Goal: Information Seeking & Learning: Find specific fact

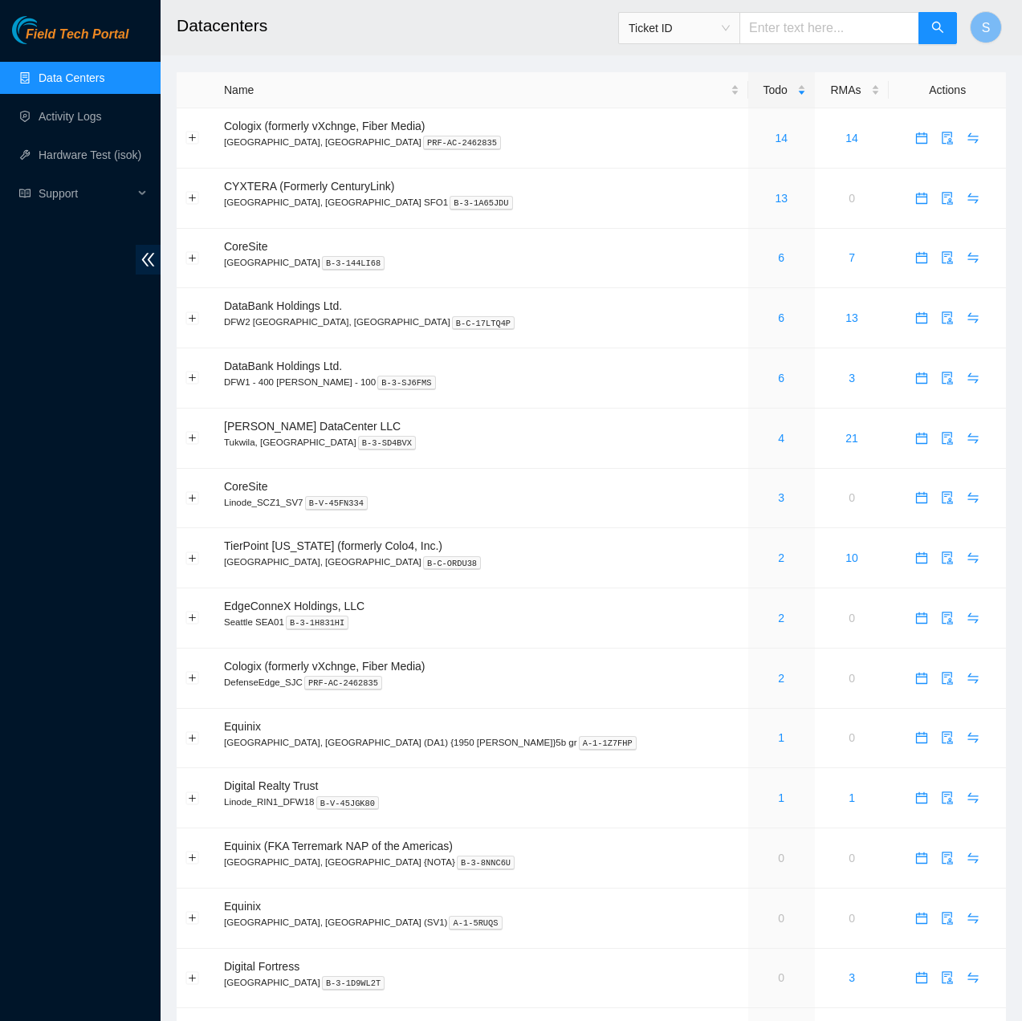
scroll to position [648, 0]
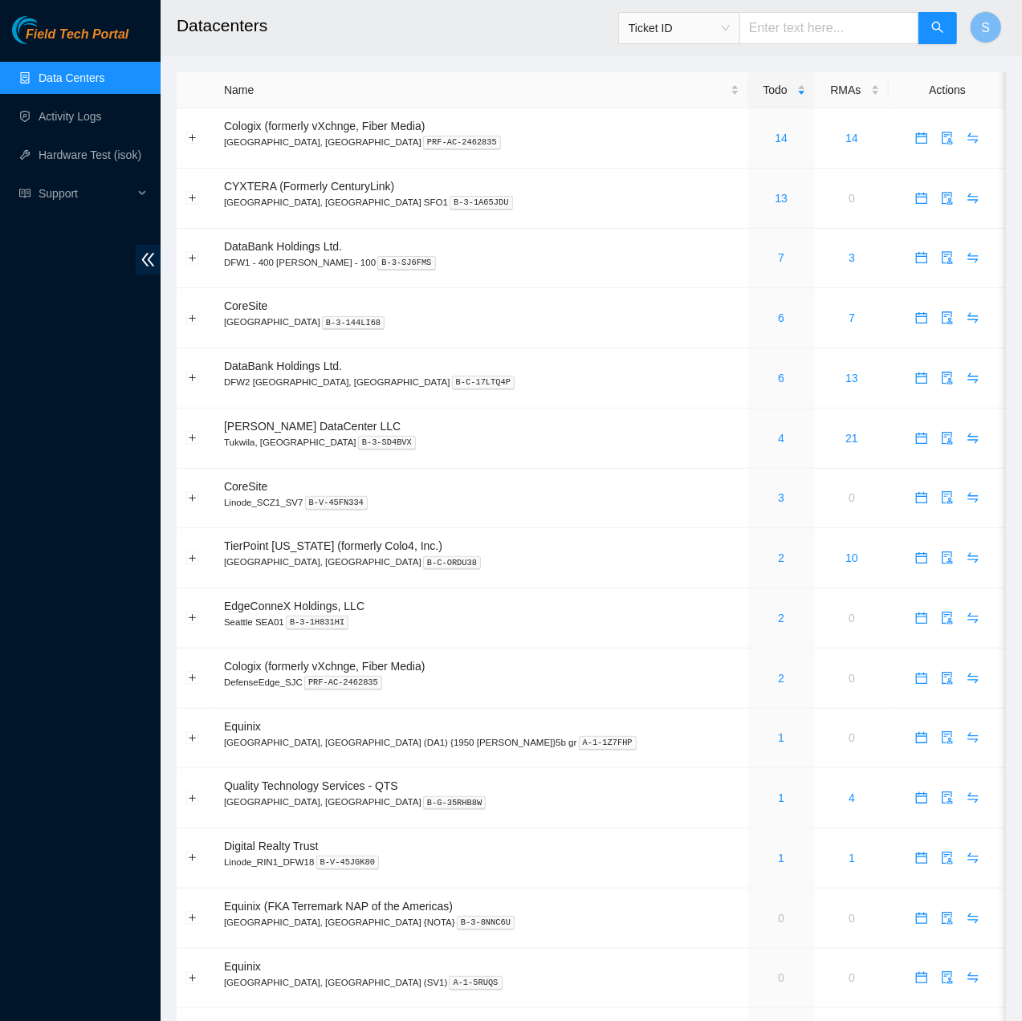
click at [494, 30] on h2 "Datacenters" at bounding box center [523, 25] width 693 height 51
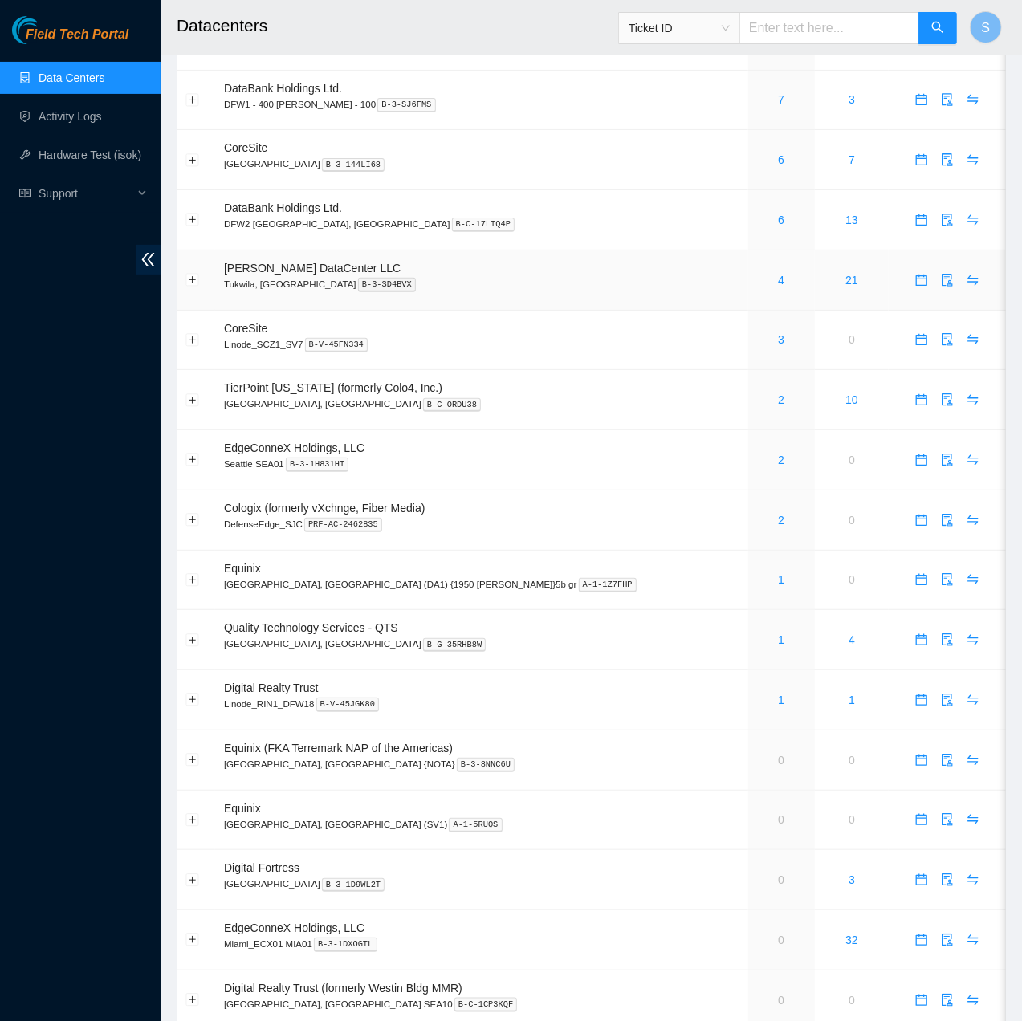
scroll to position [161, 0]
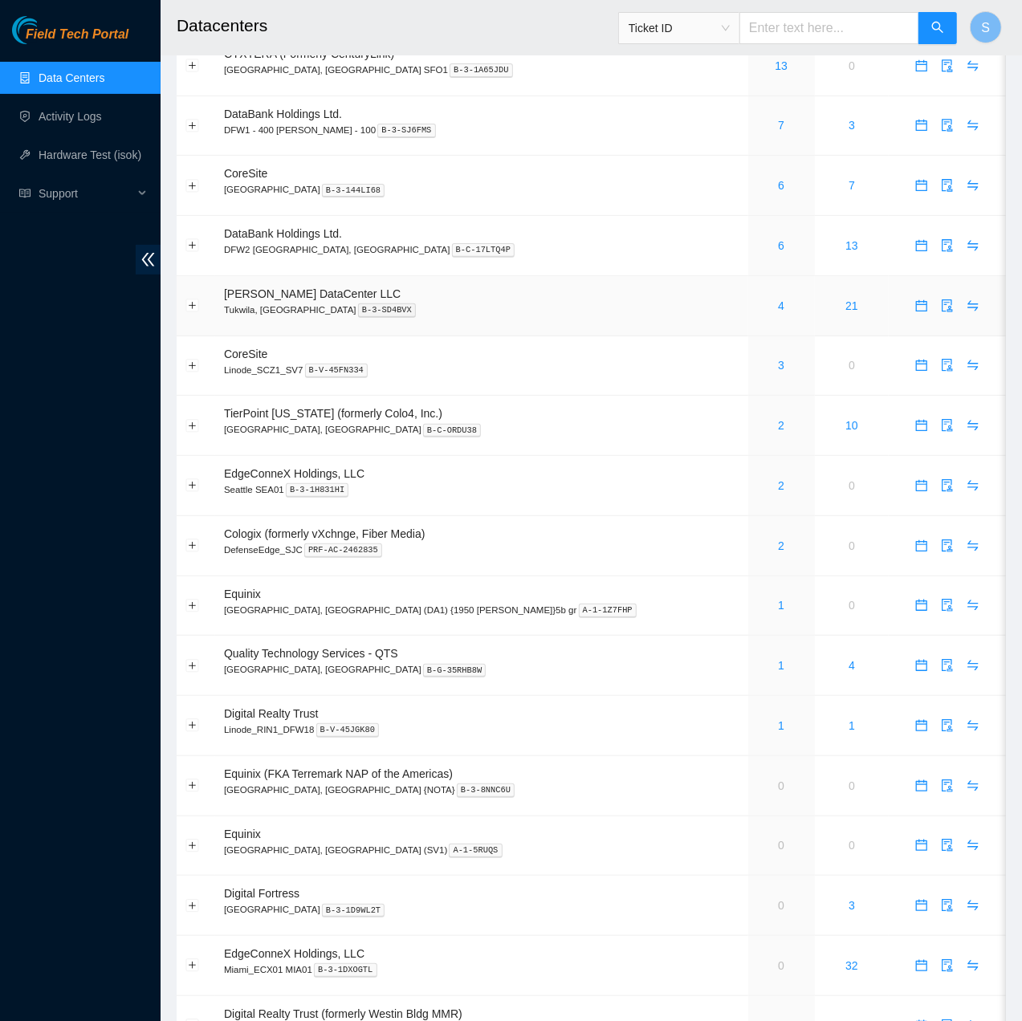
scroll to position [136, 0]
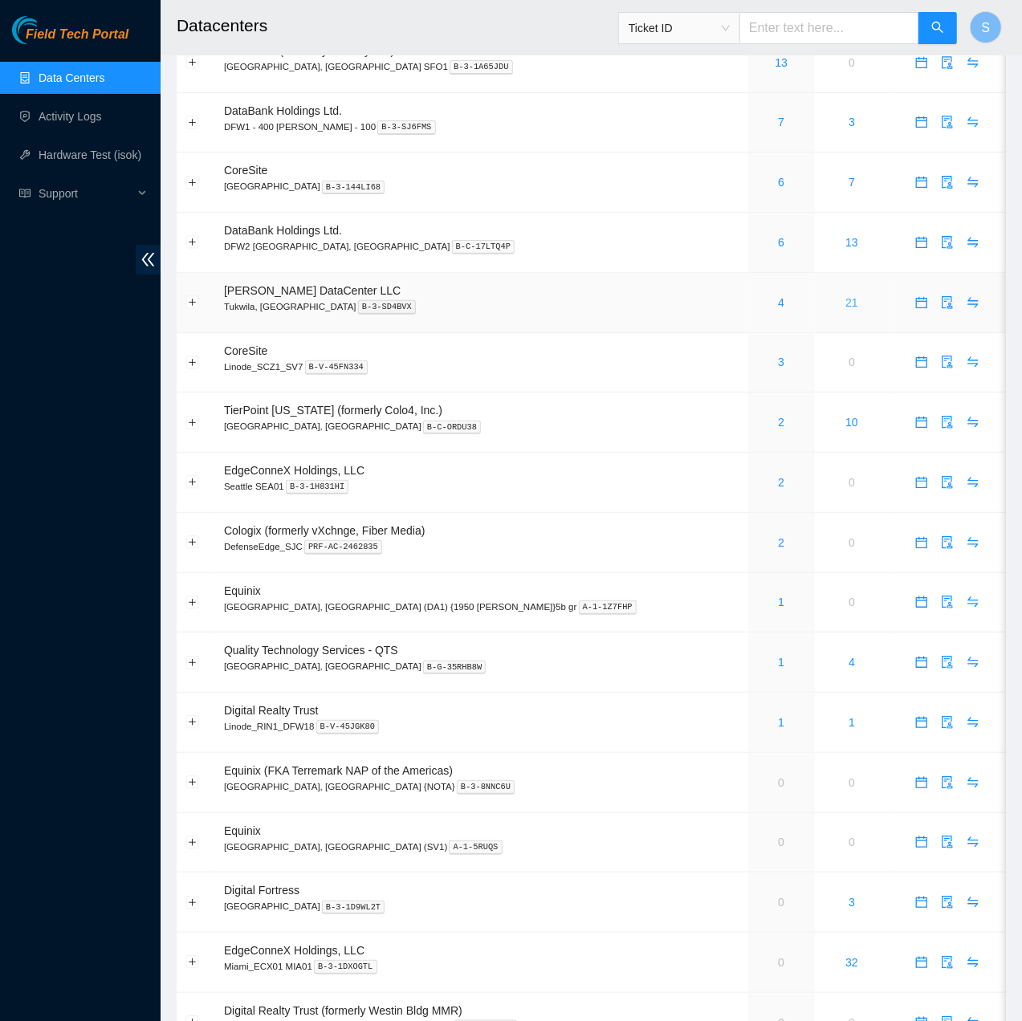
click at [845, 300] on link "21" at bounding box center [851, 302] width 13 height 13
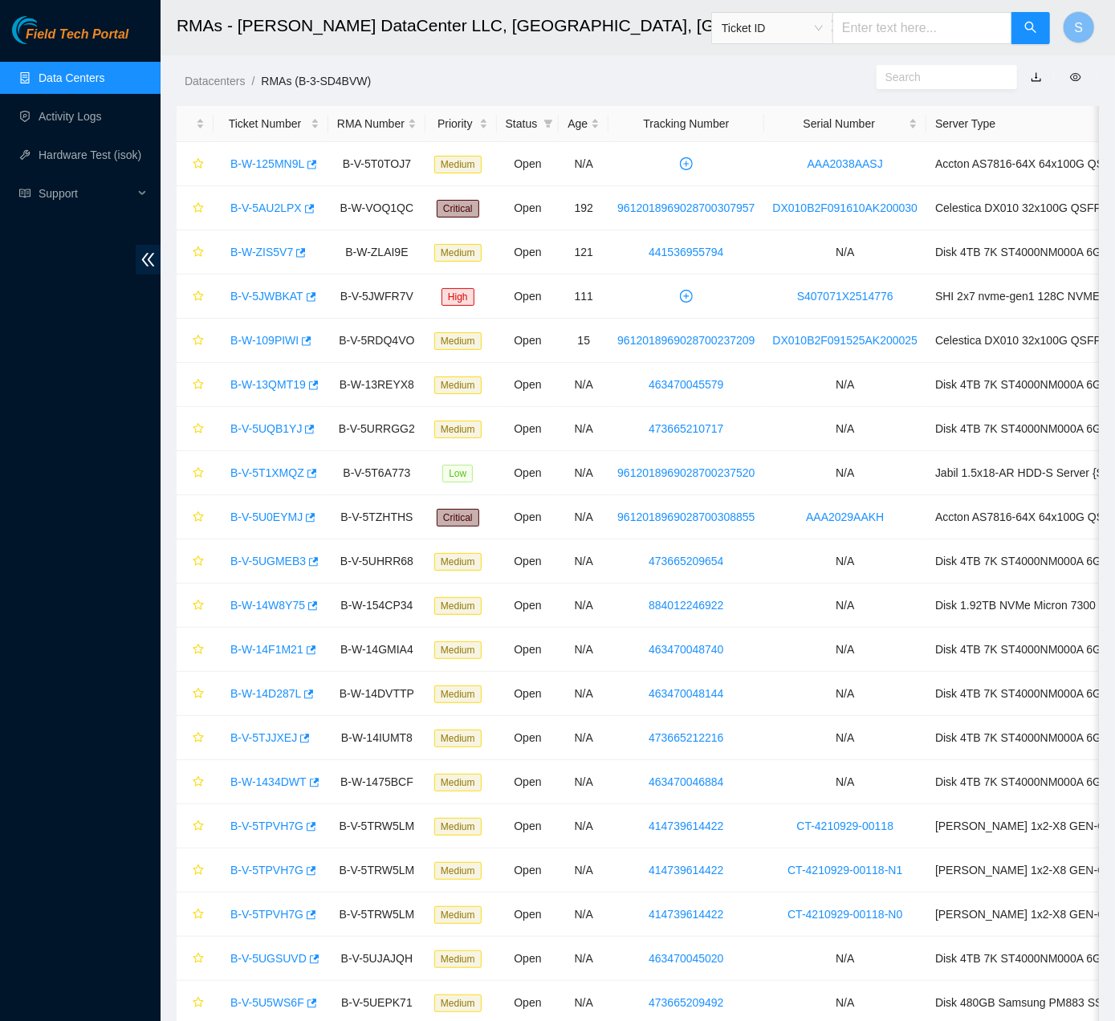
click at [122, 27] on span "Field Tech Portal" at bounding box center [77, 34] width 103 height 15
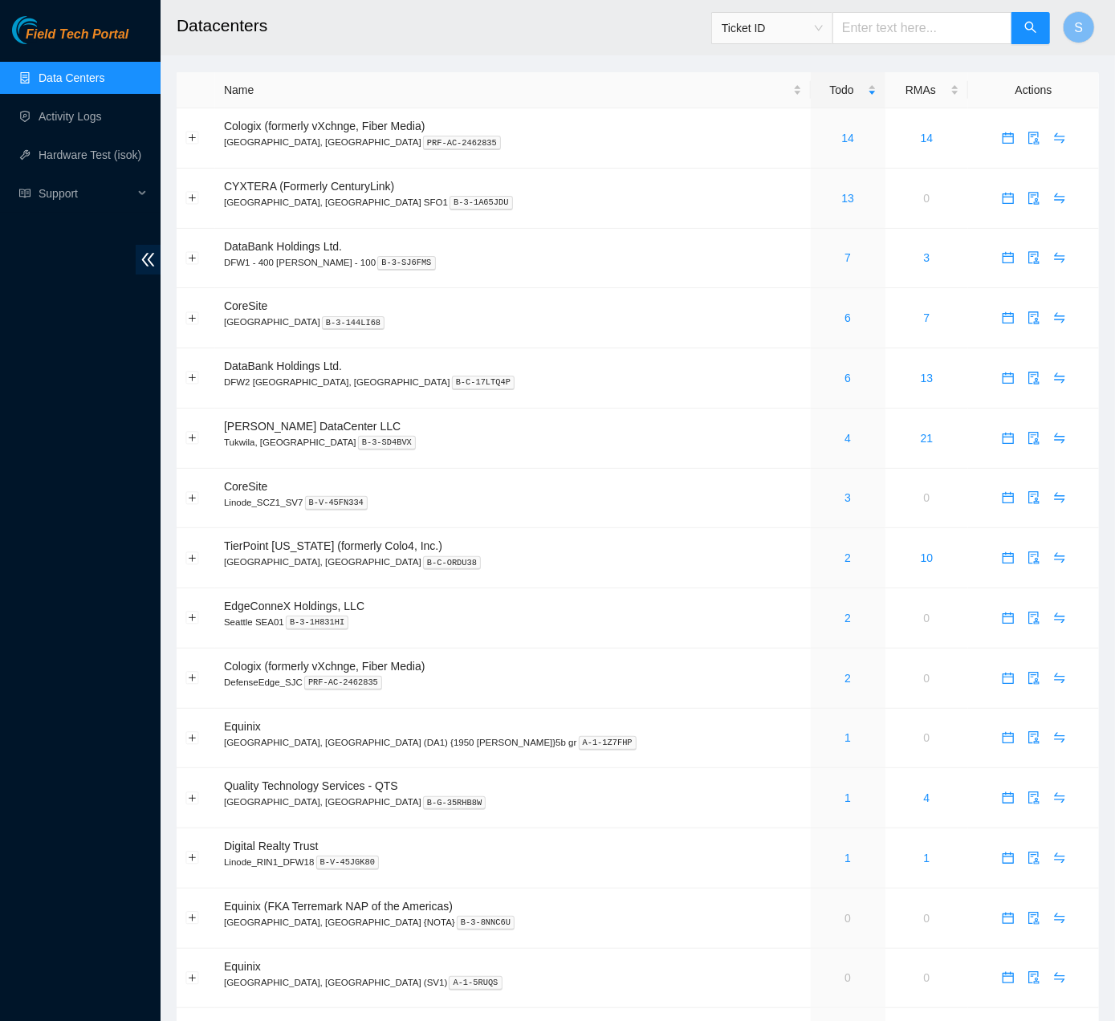
click at [307, 13] on h2 "Datacenters" at bounding box center [556, 25] width 758 height 51
click at [920, 443] on link "21" at bounding box center [926, 438] width 13 height 13
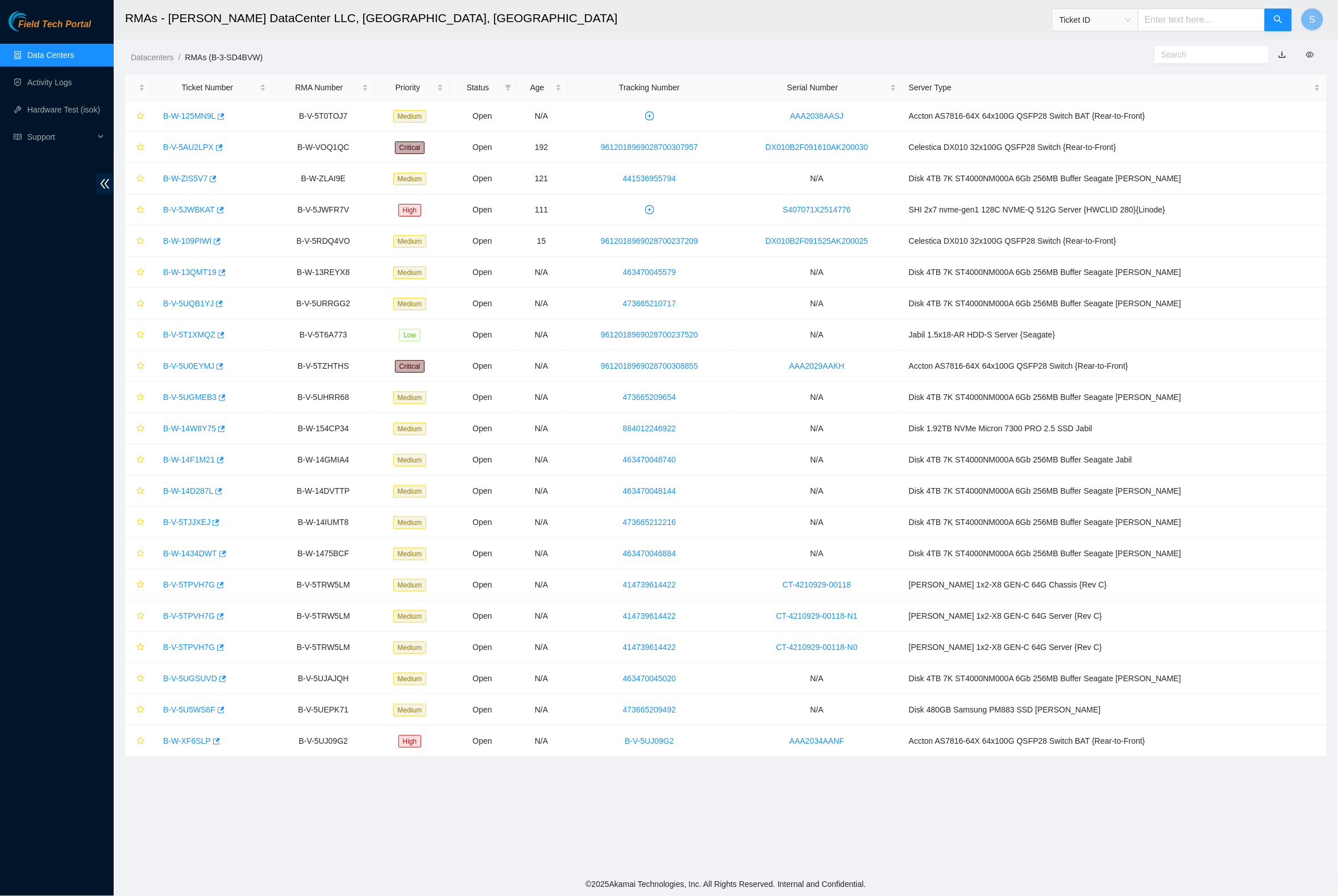
click at [434, 17] on h2 "RMAs - [PERSON_NAME] DataCenter LLC, [GEOGRAPHIC_DATA], [GEOGRAPHIC_DATA]" at bounding box center [586, 18] width 921 height 36
click at [48, 50] on link "Data Centers" at bounding box center [51, 55] width 47 height 9
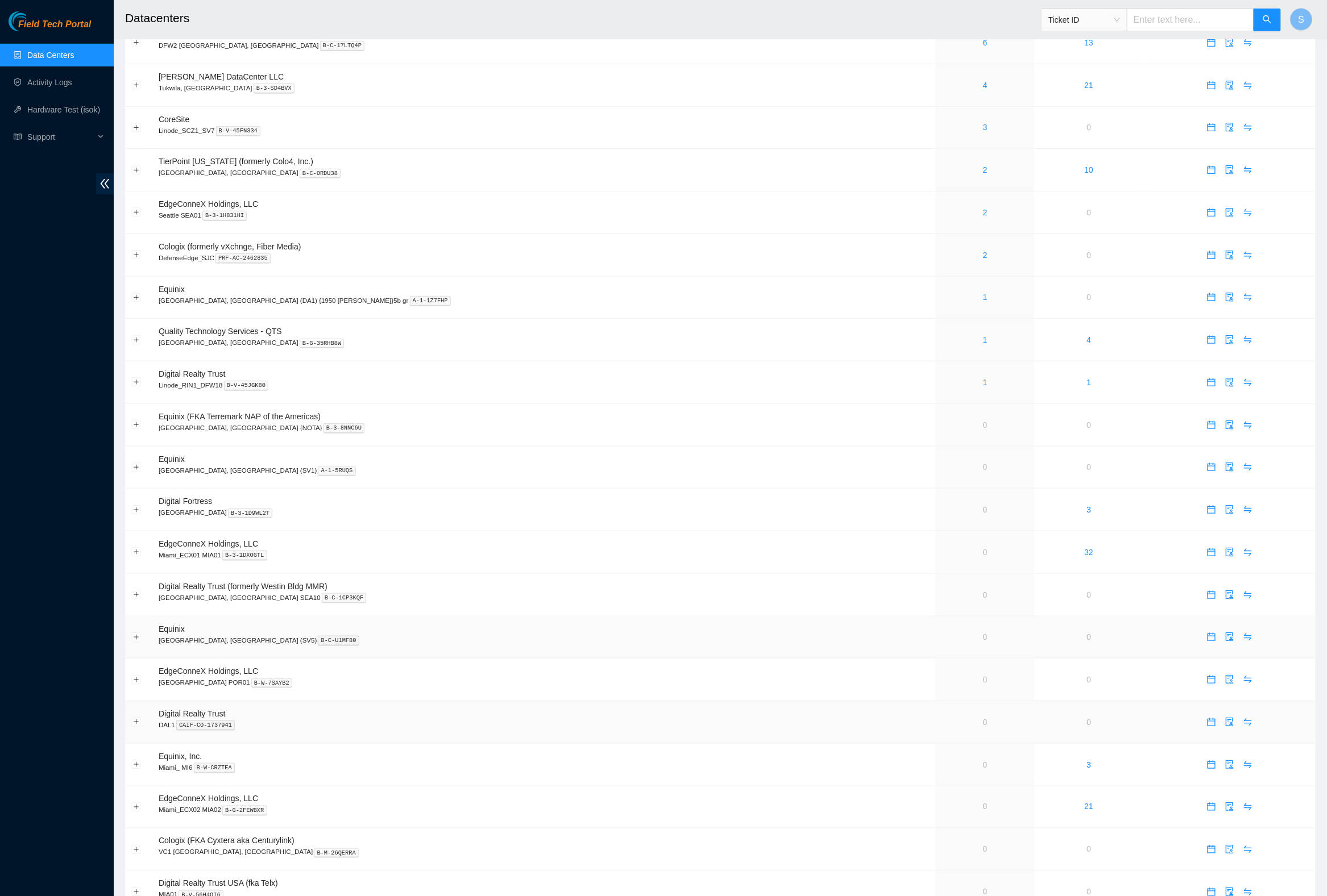
scroll to position [285, 0]
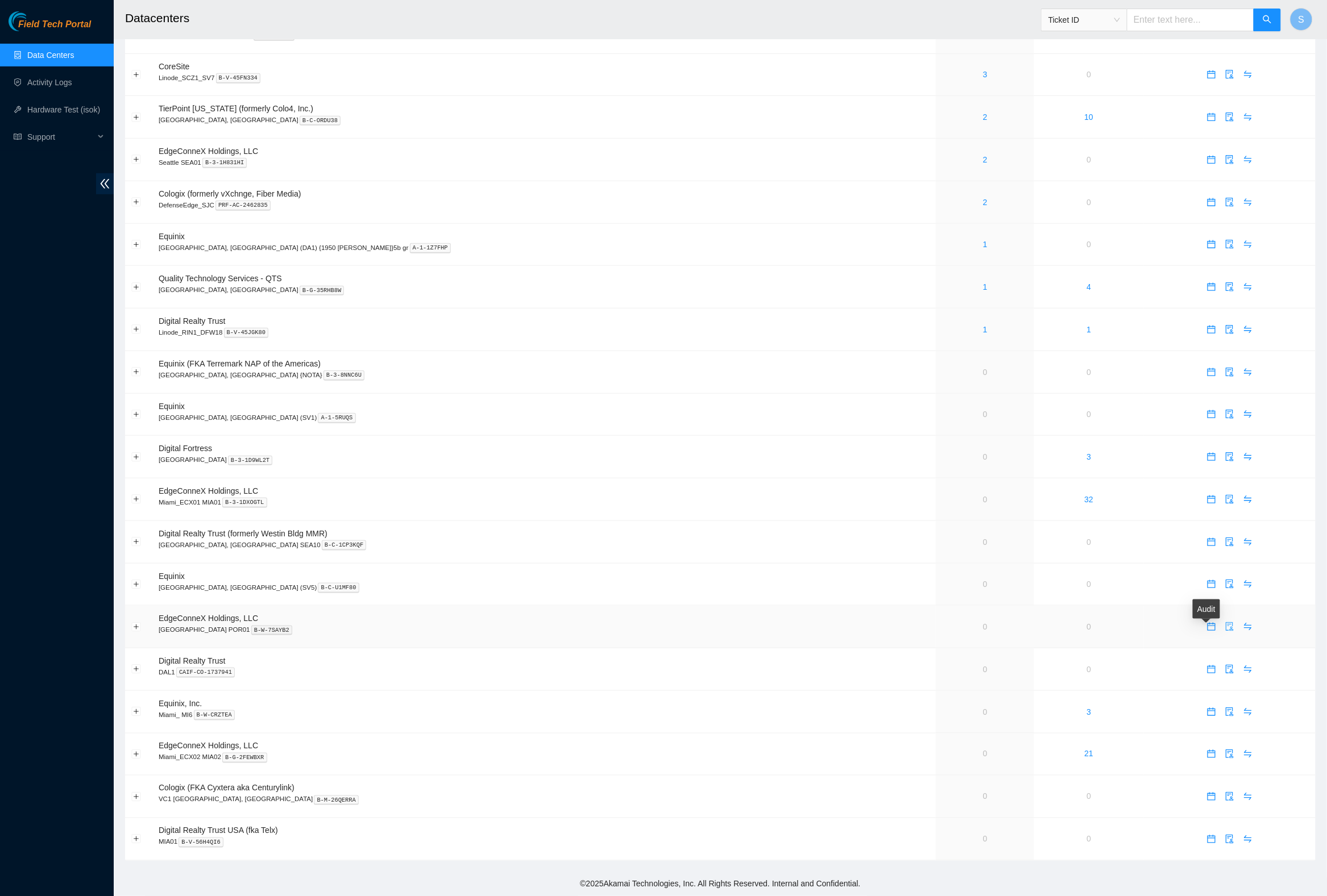
click at [801, 625] on icon "audit" at bounding box center [1229, 627] width 9 height 9
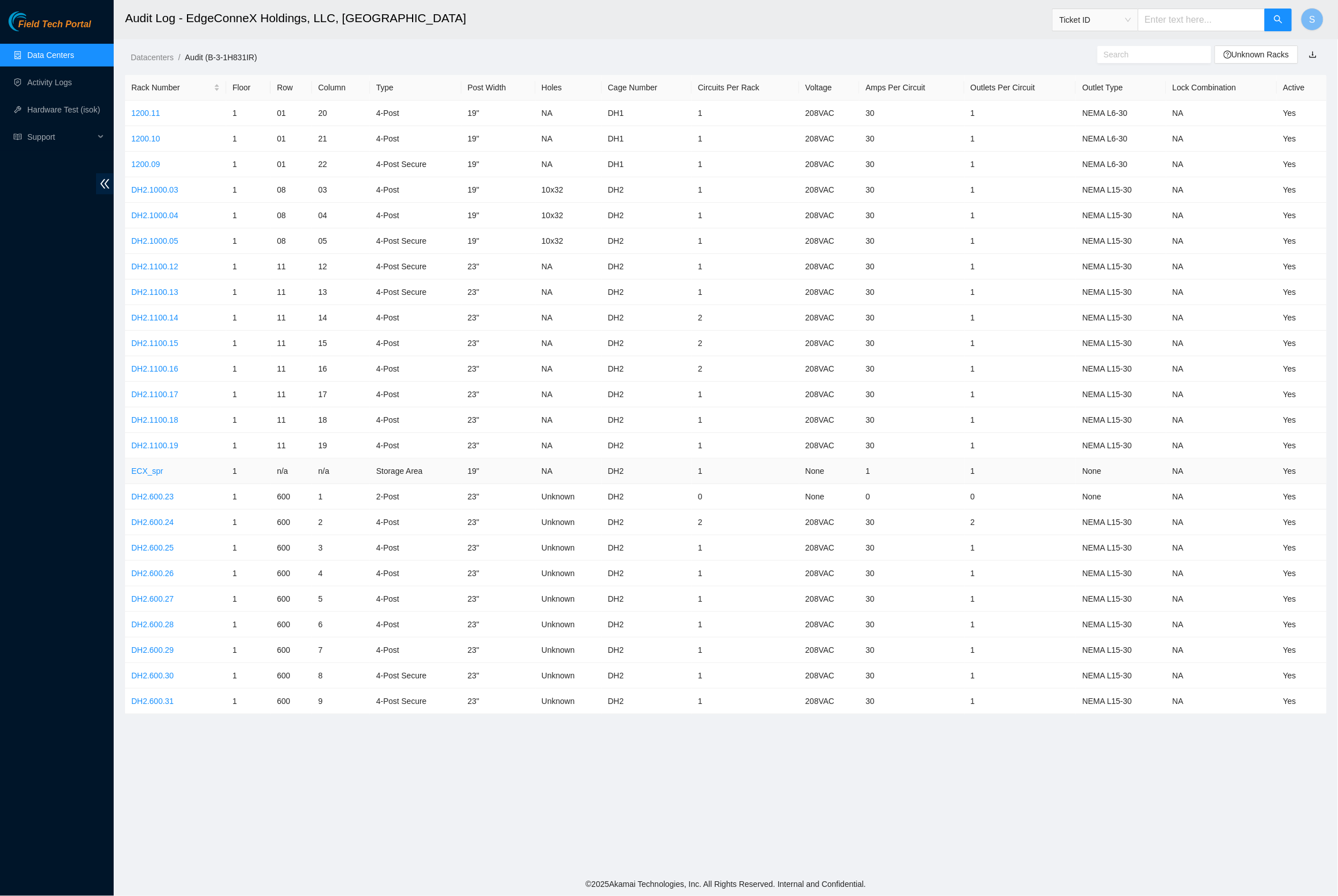
click at [197, 463] on td "ECX_spr" at bounding box center [176, 472] width 101 height 25
click at [147, 113] on link "1200.11" at bounding box center [145, 113] width 29 height 9
click at [155, 159] on link "1200.09" at bounding box center [145, 164] width 29 height 9
click at [145, 137] on link "1200.10" at bounding box center [145, 138] width 29 height 9
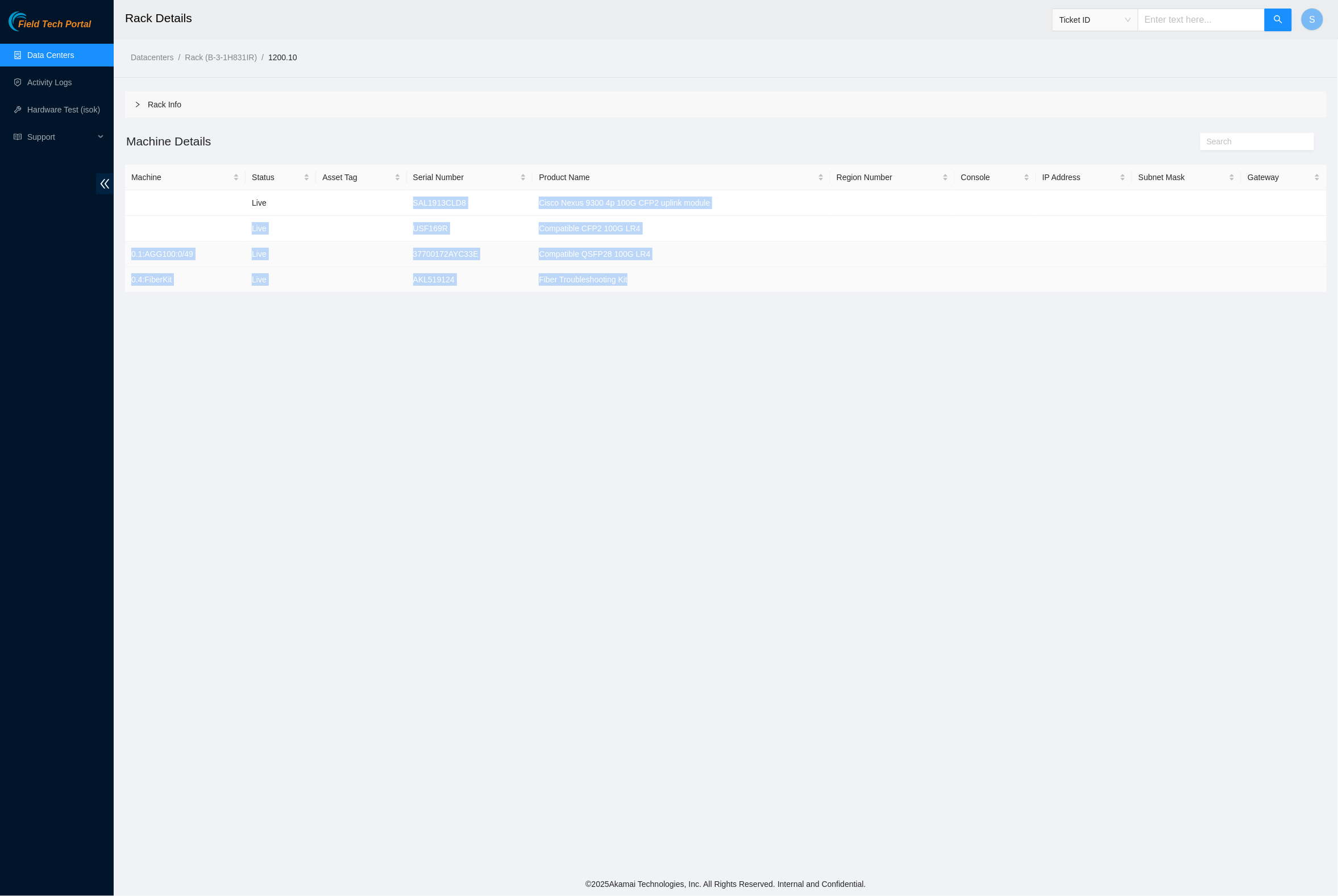
drag, startPoint x: 413, startPoint y: 196, endPoint x: 598, endPoint y: 251, distance: 193.0
click at [662, 286] on tbody "Live SAL1913CLD8 Cisco Nexus 9300 4p 100G CFP2 uplink module Live USF169R Compa…" at bounding box center [726, 242] width 1201 height 102
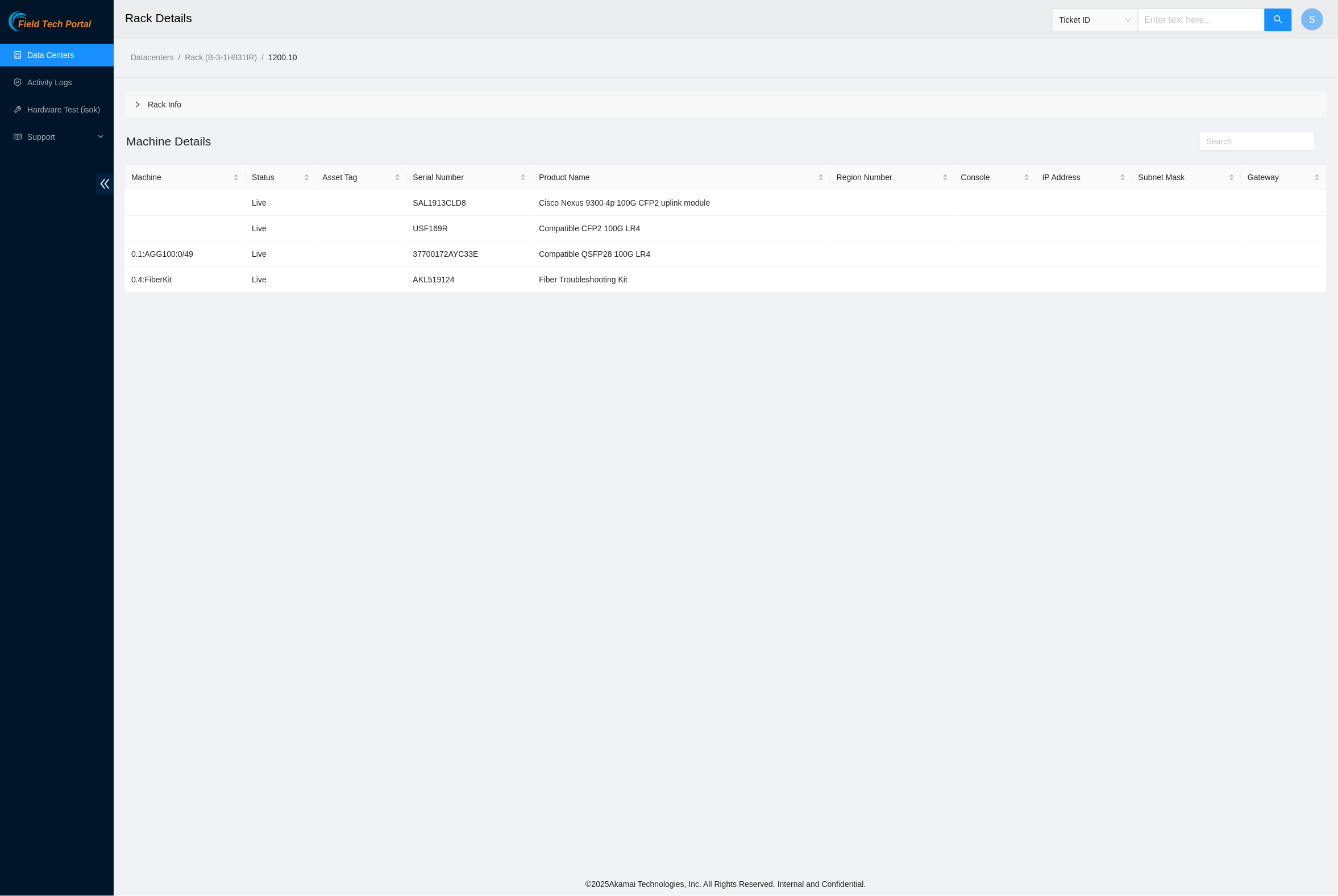
click at [640, 505] on main "Rack Details Ticket ID S Datacenters / Rack (B-3-1H831IR) / 1200.10 / Rack Info…" at bounding box center [725, 436] width 1225 height 873
drag, startPoint x: 409, startPoint y: 199, endPoint x: 754, endPoint y: 208, distance: 345.1
click at [754, 208] on tr "Live SAL1913CLD8 Cisco Nexus 9300 4p 100G CFP2 uplink module" at bounding box center [726, 203] width 1201 height 25
copy tr "SAL1913CLD8 Cisco Nexus 9300 4p 100G CFP2 uplink module"
click at [571, 353] on main "Rack Details Ticket ID S Datacenters / Rack (B-3-1H831IR) / 1200.10 / Rack Info…" at bounding box center [725, 436] width 1225 height 873
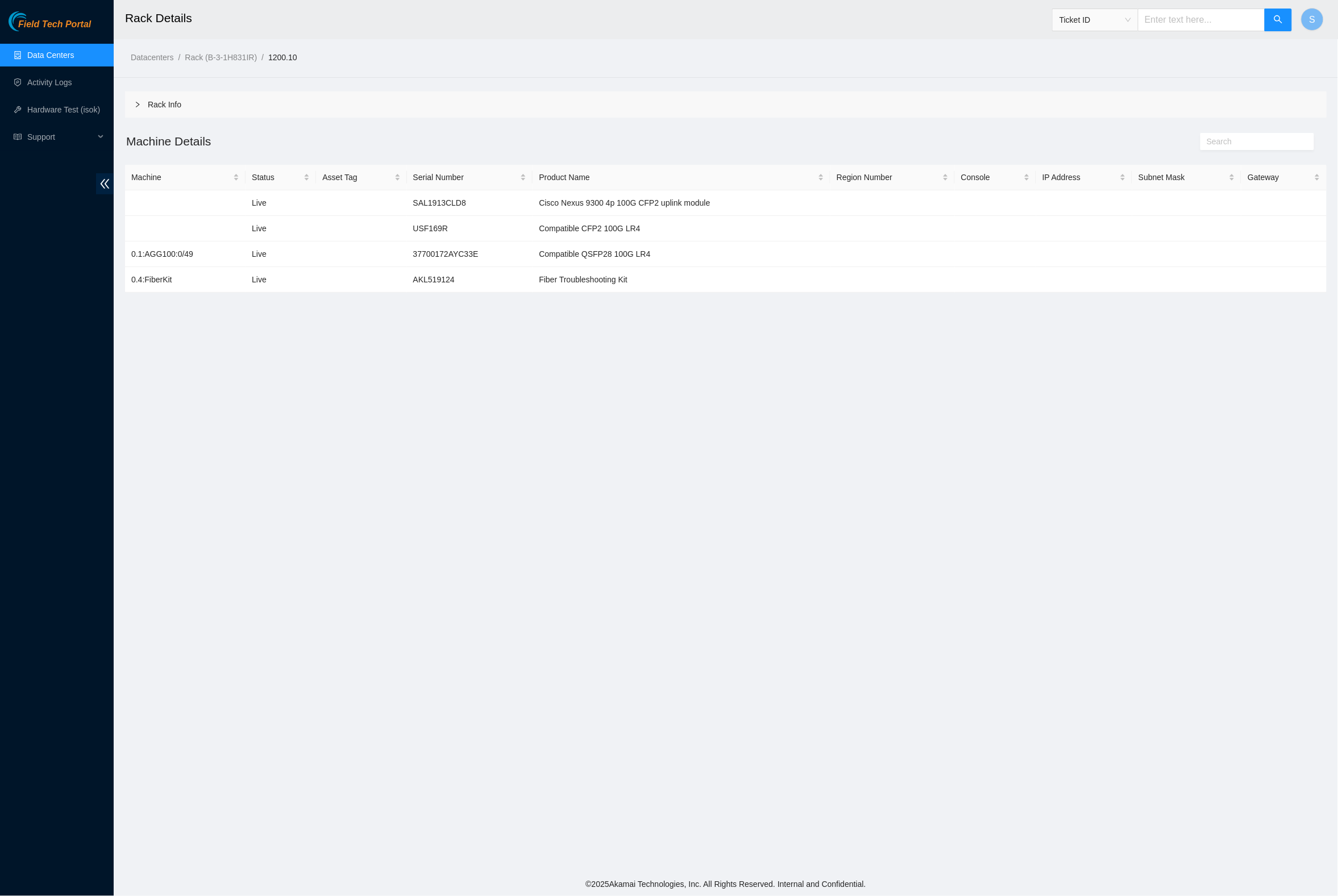
click at [140, 101] on icon "right" at bounding box center [137, 105] width 7 height 7
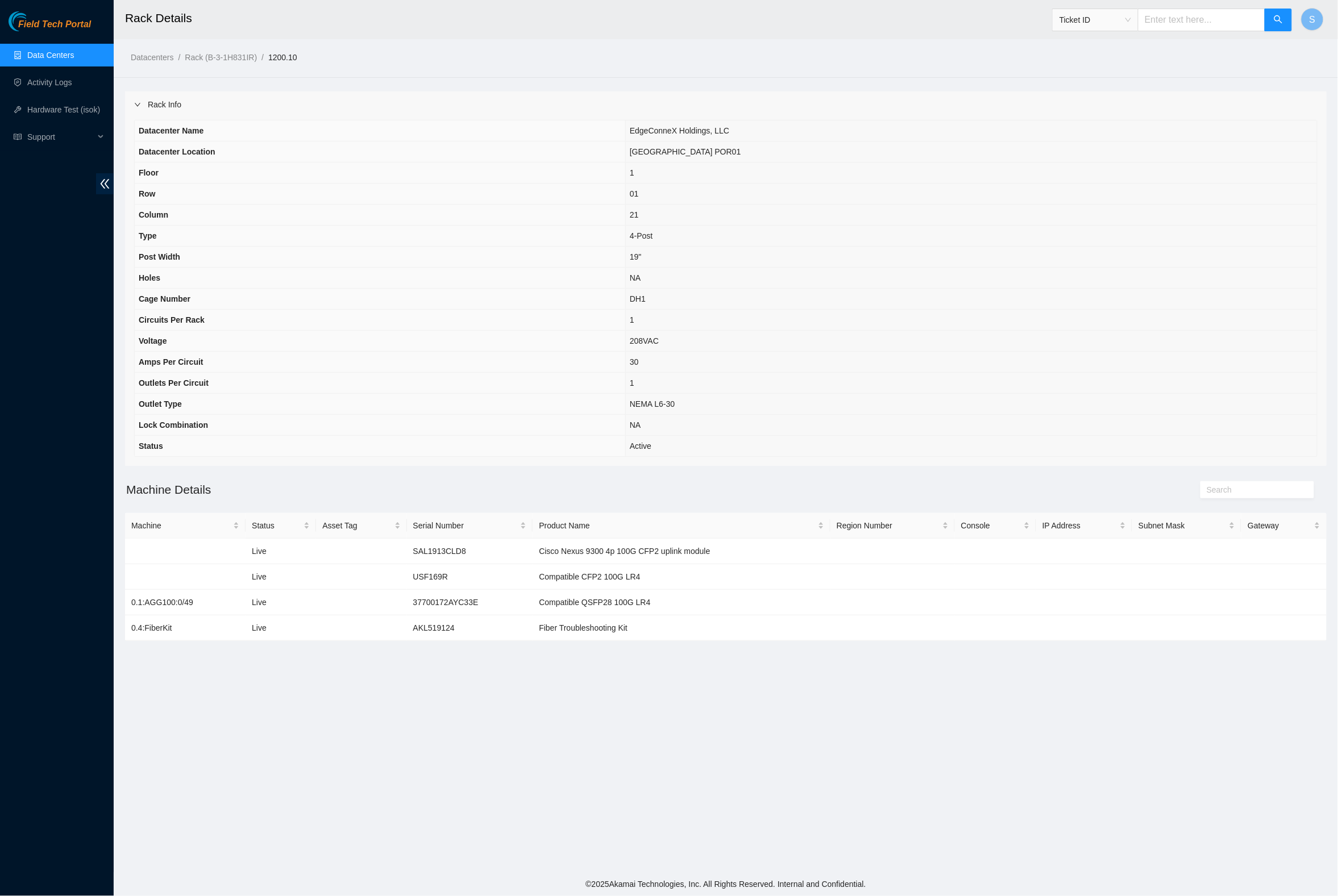
click at [140, 102] on icon "right" at bounding box center [137, 105] width 7 height 7
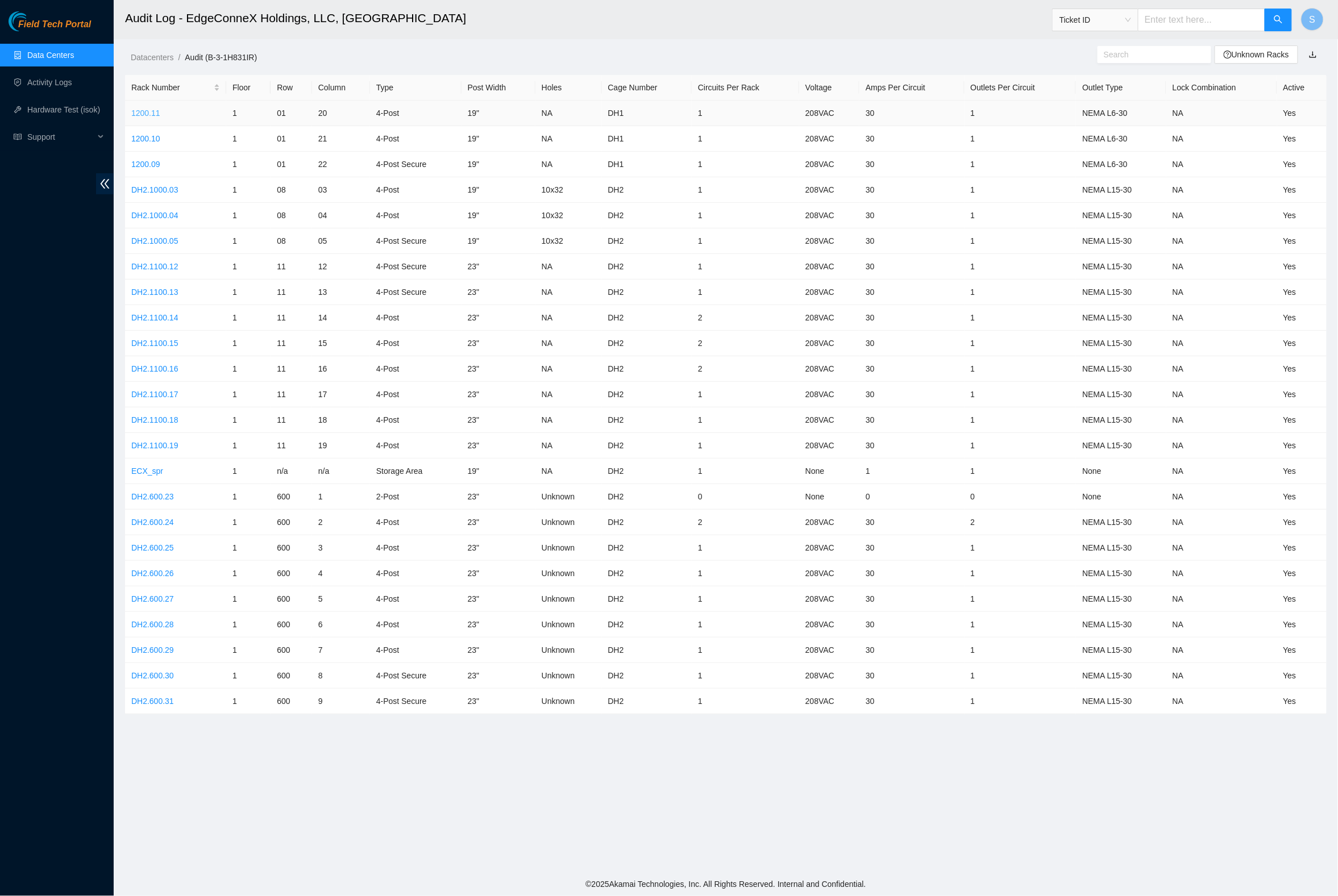
click at [148, 110] on link "1200.11" at bounding box center [145, 113] width 29 height 9
click at [150, 147] on td "1200.10" at bounding box center [176, 139] width 101 height 25
click at [150, 139] on link "1200.10" at bounding box center [145, 138] width 29 height 9
click at [146, 160] on link "1200.09" at bounding box center [145, 164] width 29 height 9
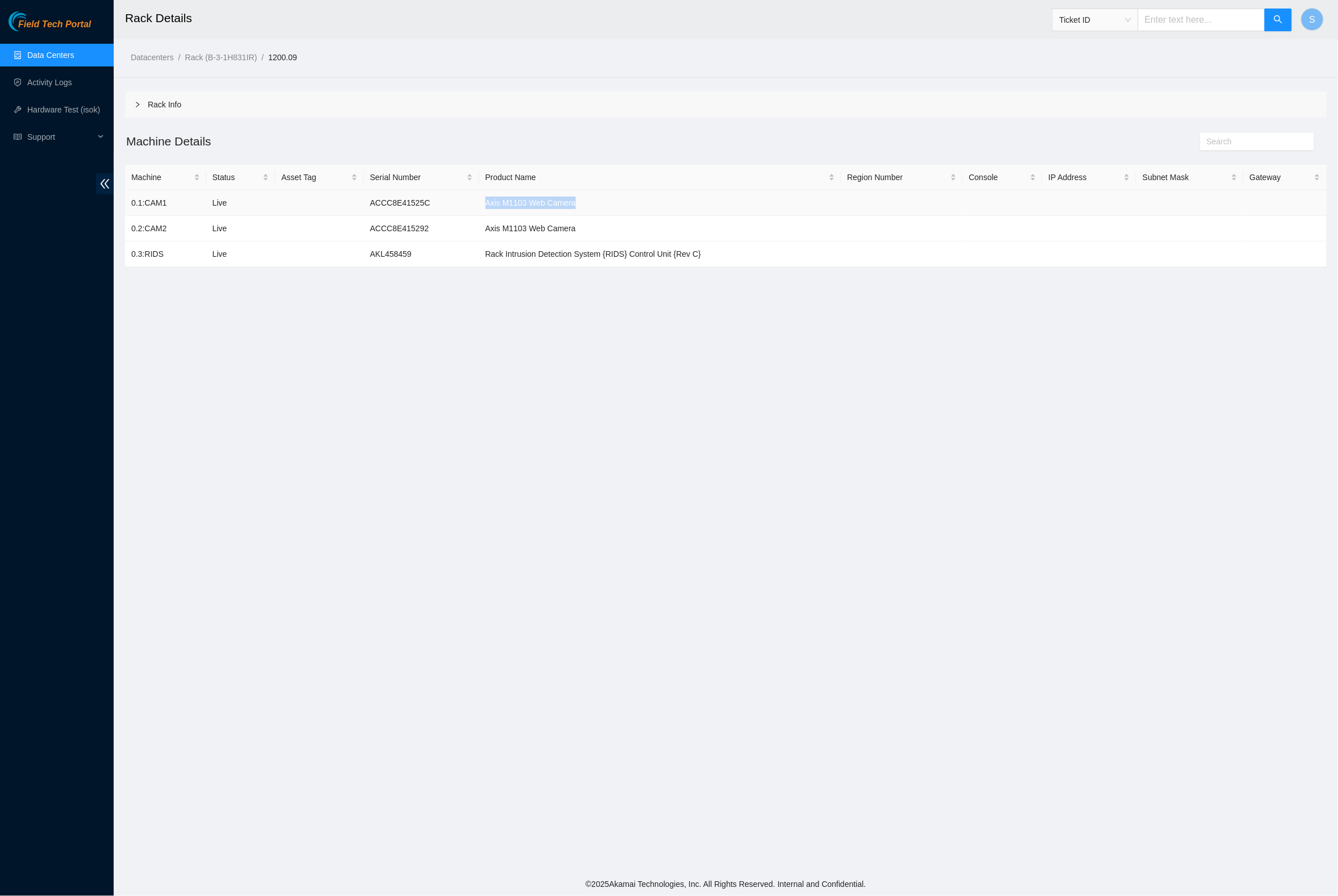
drag, startPoint x: 487, startPoint y: 199, endPoint x: 589, endPoint y: 200, distance: 102.0
click at [589, 200] on td "Axis M1103 Web Camera" at bounding box center [659, 203] width 362 height 25
copy td "Axis M1103 Web Camera"
copy td "ACCC8E41525C"
copy td "ACCC8E415292"
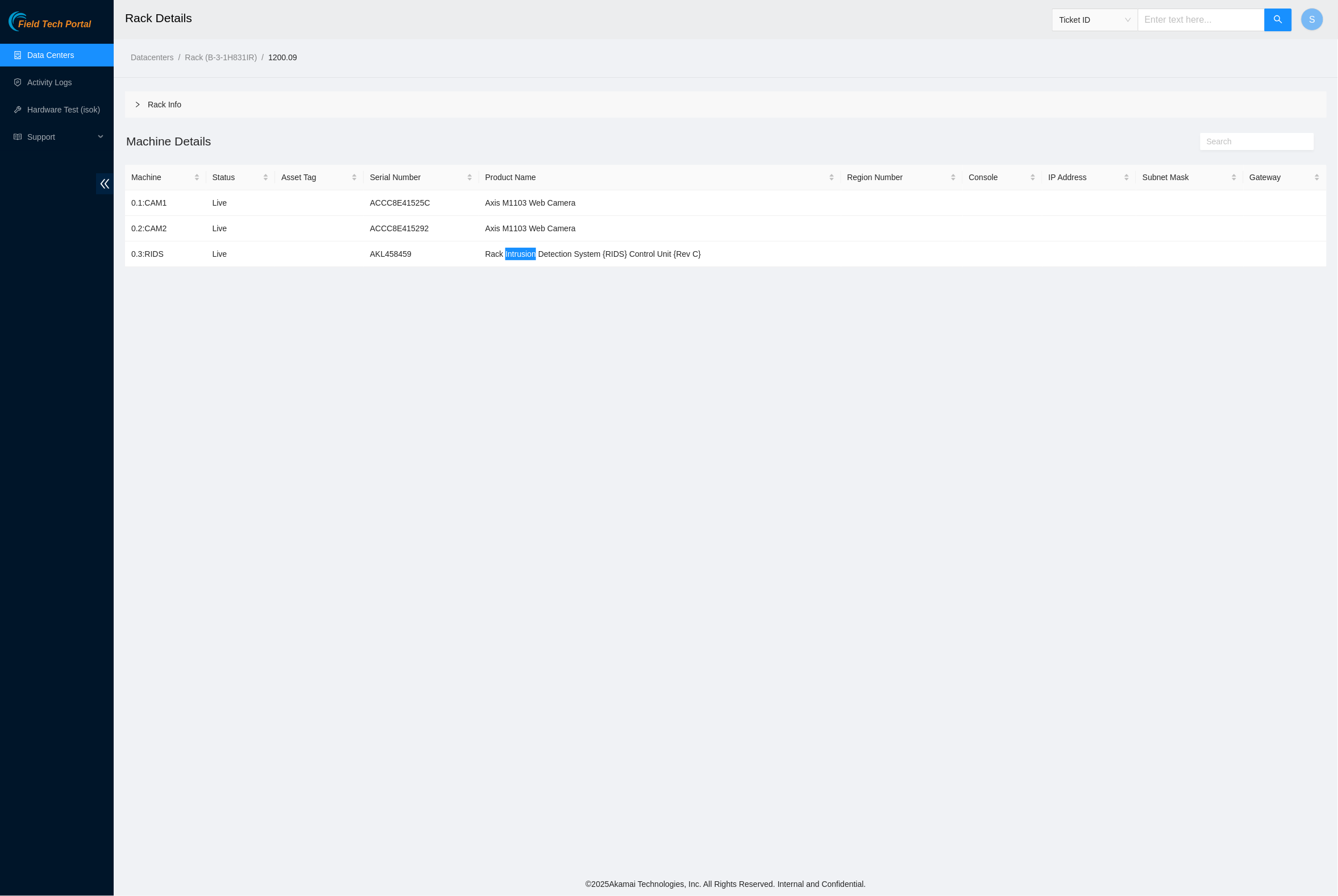
drag, startPoint x: 1152, startPoint y: 856, endPoint x: 483, endPoint y: 326, distance: 853.5
click at [483, 326] on main "Rack Details Ticket ID S Datacenters / Rack (B-3-1H831IR) / 1200.09 / Rack Info…" at bounding box center [725, 436] width 1225 height 873
click at [491, 255] on td "Rack Intrusion Detection System {RIDS} Control Unit {Rev C}" at bounding box center [659, 254] width 362 height 25
drag, startPoint x: 483, startPoint y: 326, endPoint x: 492, endPoint y: 254, distance: 72.6
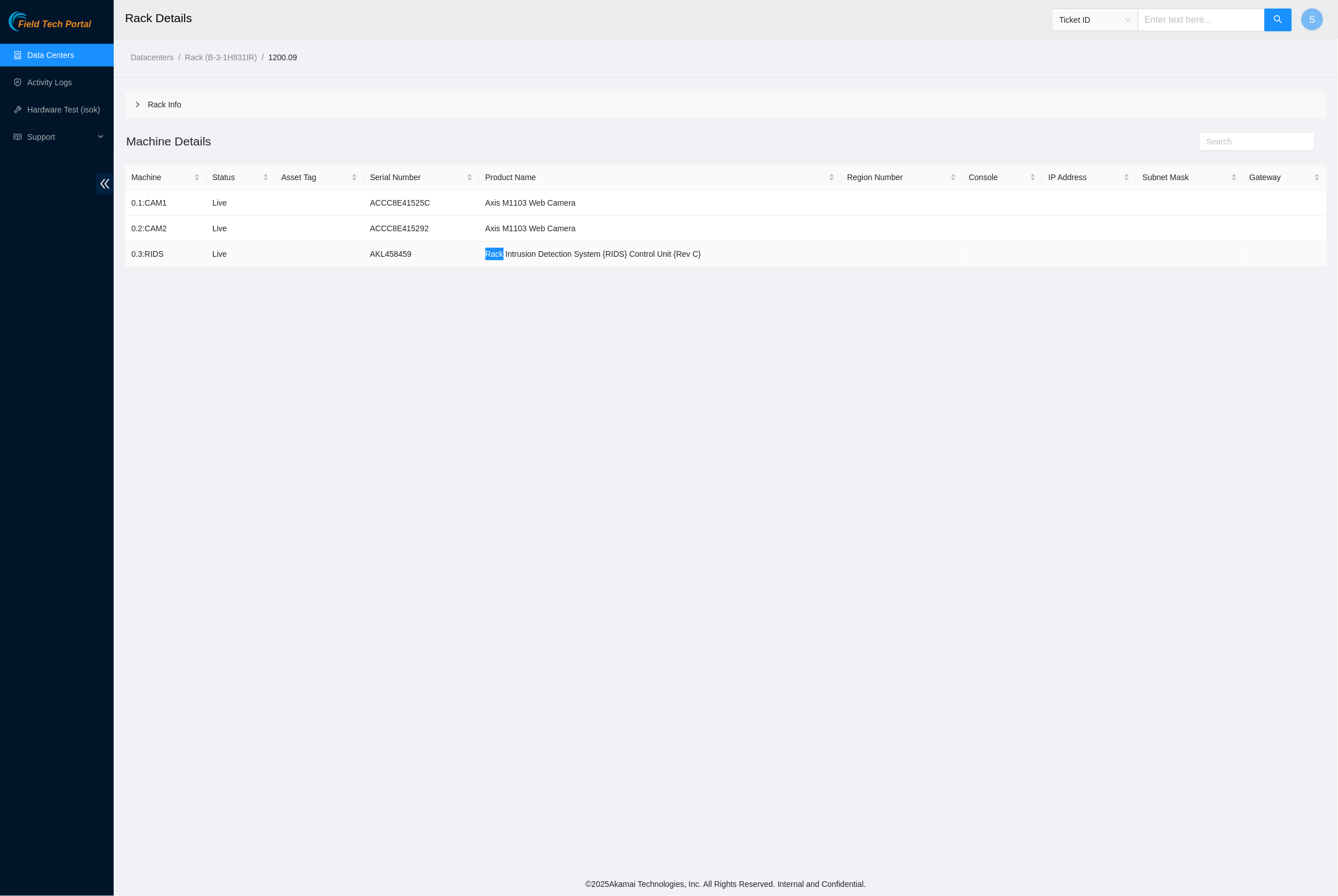
click at [492, 254] on td "Rack Intrusion Detection System {RIDS} Control Unit {Rev C}" at bounding box center [659, 254] width 362 height 25
click at [494, 253] on td "Rack Intrusion Detection System {RIDS} Control Unit {Rev C}" at bounding box center [659, 254] width 362 height 25
click at [524, 254] on td "Rack Intrusion Detection System {RIDS} Control Unit {Rev C}" at bounding box center [659, 254] width 362 height 25
drag, startPoint x: 494, startPoint y: 253, endPoint x: 526, endPoint y: 243, distance: 33.5
click at [526, 243] on td "Rack Intrusion Detection System {RIDS} Control Unit {Rev C}" at bounding box center [659, 254] width 362 height 25
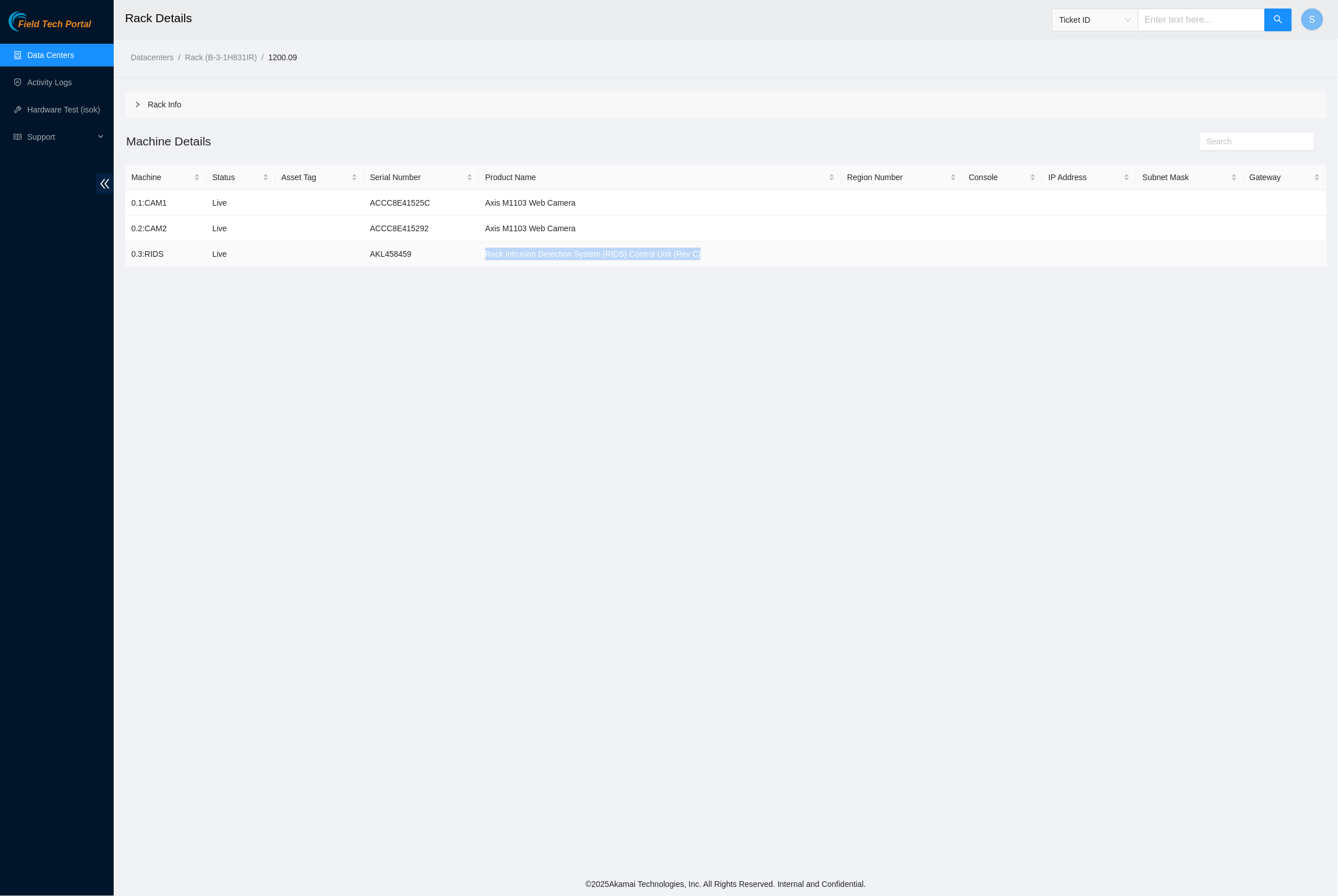
click at [749, 258] on td "Rack Intrusion Detection System {RIDS} Control Unit {Rev C}" at bounding box center [659, 254] width 362 height 25
drag, startPoint x: 591, startPoint y: 246, endPoint x: 483, endPoint y: 255, distance: 108.4
click at [483, 255] on td "Rack Intrusion Detection System {RIDS} Control Unit {Rev C}" at bounding box center [659, 254] width 362 height 25
copy td "Rack Intrusion Detection System {RIDS} Control Unit {Rev C}"
copy td "AKL458459"
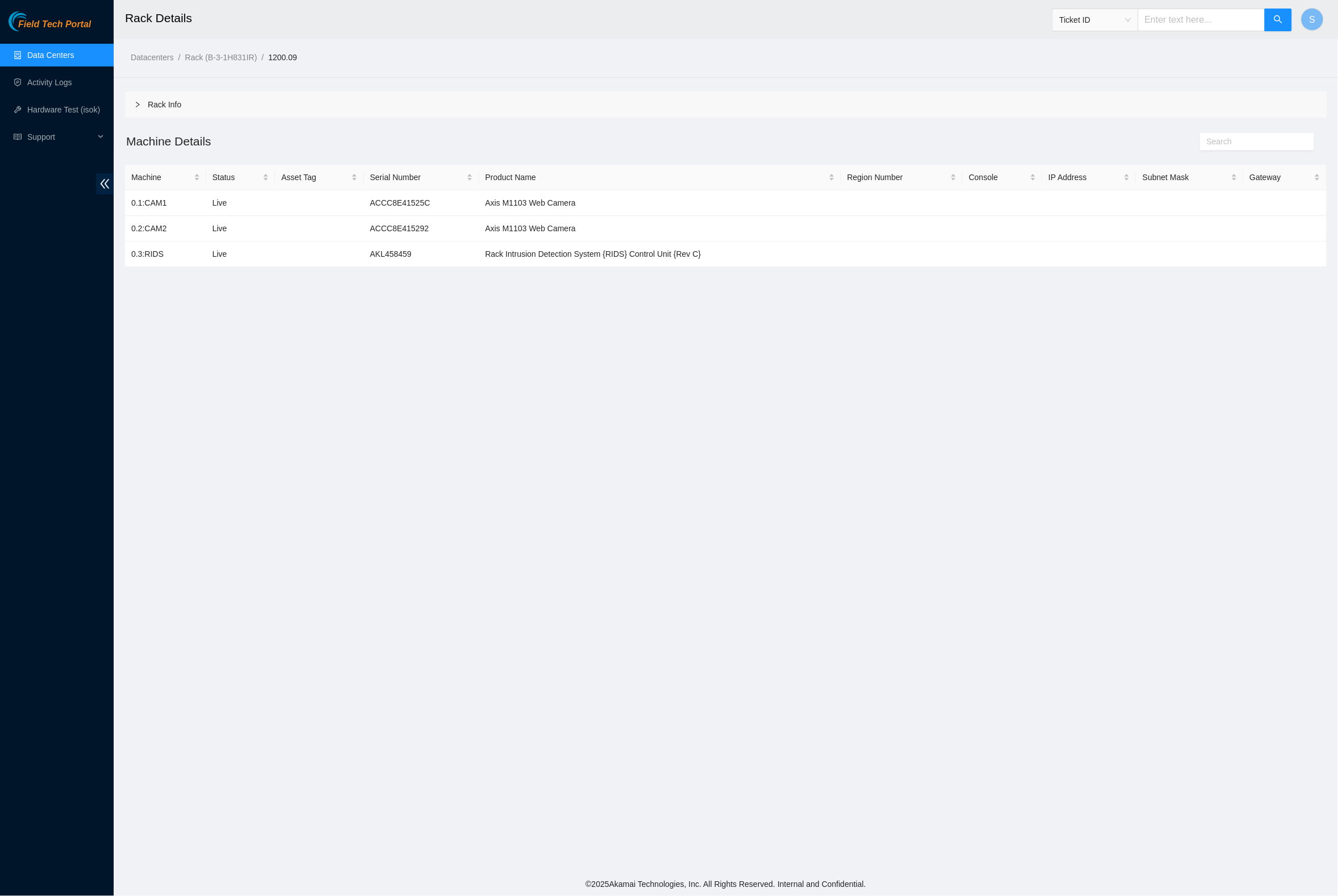
click at [508, 424] on main "Rack Details Ticket ID S Datacenters / Rack (B-3-1H831IR) / 1200.09 / Rack Info…" at bounding box center [725, 436] width 1225 height 873
